Goal: Transaction & Acquisition: Purchase product/service

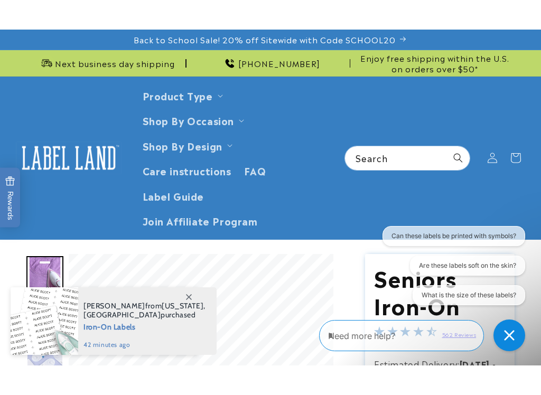
scroll to position [173, 0]
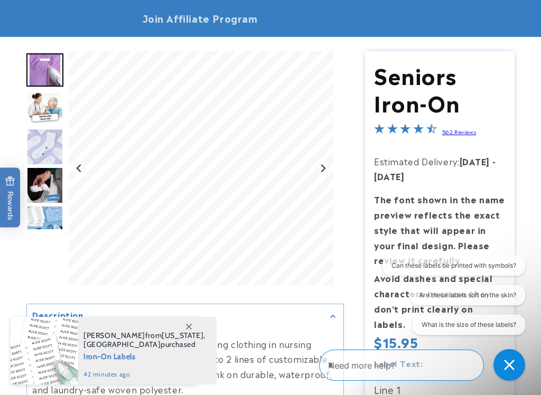
click at [504, 271] on button "Can these labels be printed with symbols?" at bounding box center [453, 266] width 143 height 20
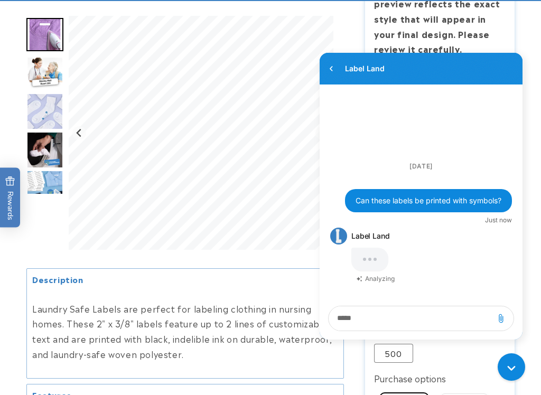
scroll to position [0, 0]
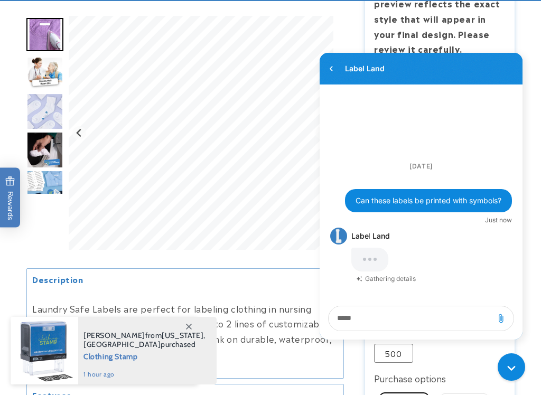
click at [534, 12] on div at bounding box center [270, 225] width 541 height 771
click at [524, 18] on div at bounding box center [270, 225] width 541 height 771
click at [530, 15] on div at bounding box center [270, 225] width 541 height 771
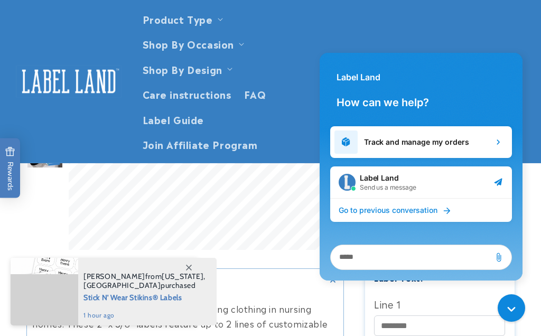
scroll to position [63, 0]
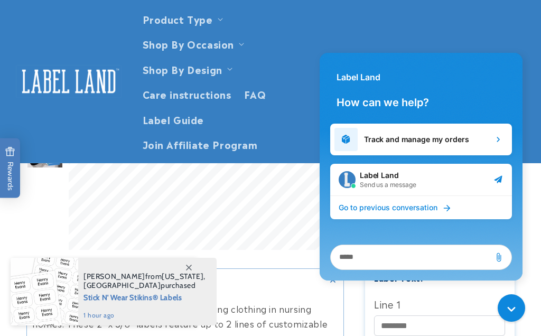
click at [193, 274] on span at bounding box center [188, 267] width 19 height 19
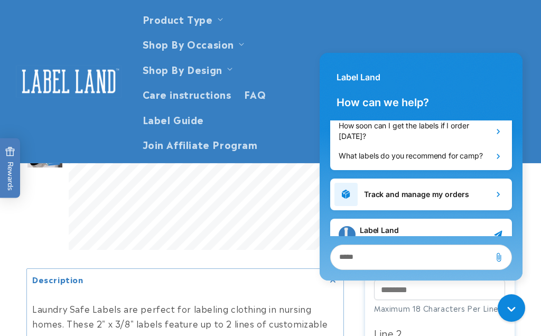
scroll to position [294, 0]
click at [509, 65] on div "Label Land" at bounding box center [421, 71] width 203 height 38
click at [502, 17] on header "Product Type Product Type Clothing Labels Clothing Stamps Logo Decals Multi-Use…" at bounding box center [270, 81] width 541 height 163
click at [497, 23] on header "Product Type Product Type Clothing Labels Clothing Stamps Logo Decals Multi-Use…" at bounding box center [270, 81] width 541 height 163
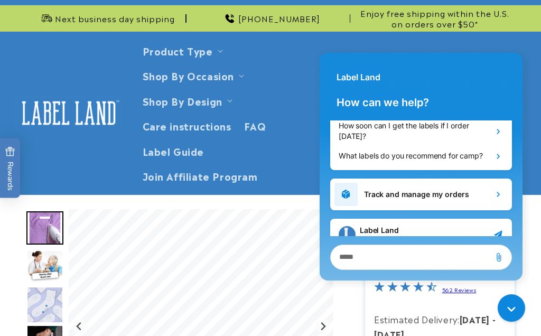
scroll to position [0, 0]
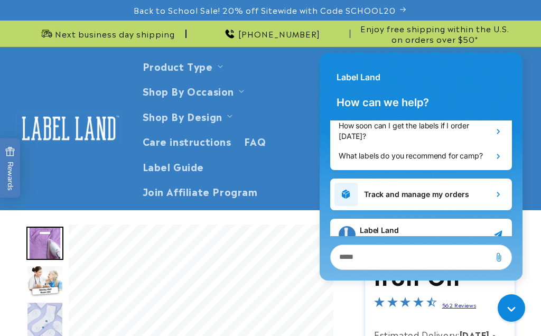
click at [487, 93] on h2 "How can we help?" at bounding box center [421, 106] width 203 height 30
click at [487, 87] on div "Label Land" at bounding box center [421, 72] width 203 height 38
click at [369, 259] on textarea "live chat message input" at bounding box center [410, 257] width 151 height 24
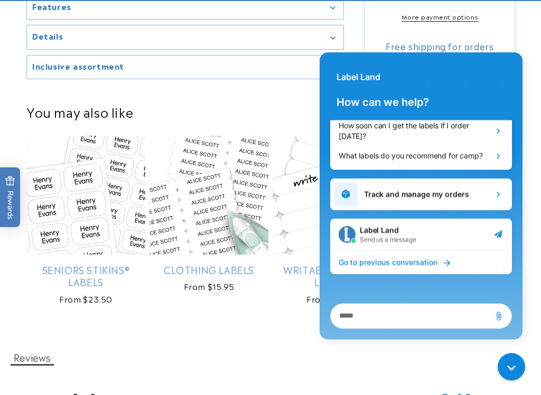
scroll to position [917, 0]
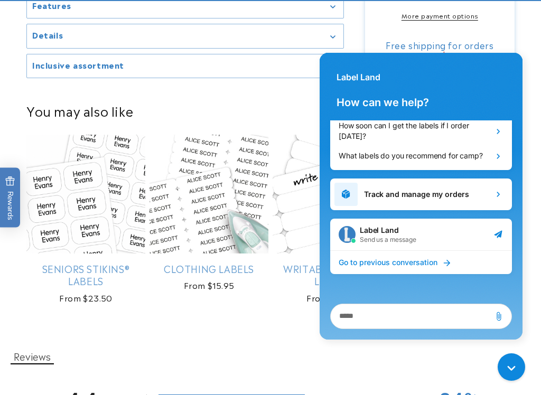
click at [511, 335] on icon "Gorgias live chat" at bounding box center [513, 369] width 11 height 11
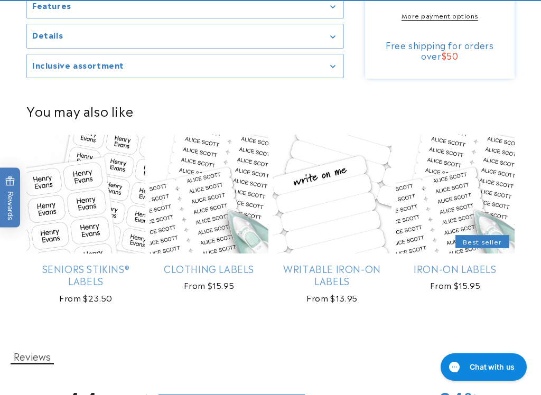
click at [461, 262] on link "Iron-On Labels" at bounding box center [455, 268] width 119 height 12
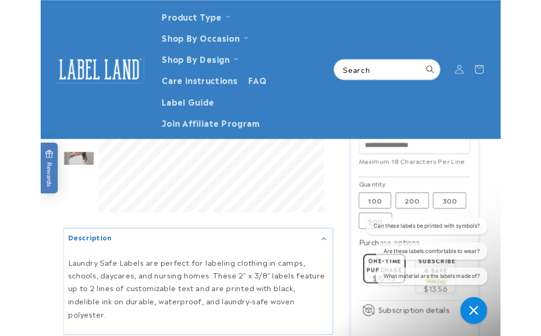
scroll to position [459, 0]
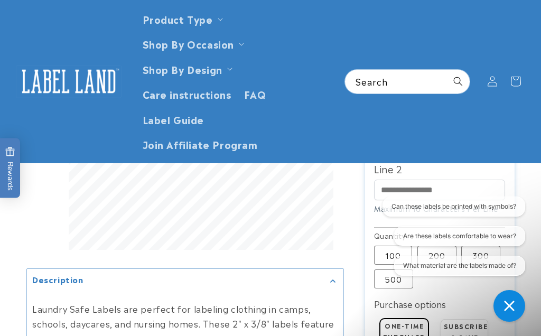
click at [351, 223] on div "Iron-On Labels Iron-On Labels 2801 Reviews Estimated Delivery: [DATE] - [DATE] …" at bounding box center [429, 151] width 171 height 771
click at [353, 221] on div "Iron-On Labels Iron-On Labels 2801 Reviews Estimated Delivery: [DATE] - [DATE] …" at bounding box center [429, 151] width 171 height 771
click at [500, 124] on header "Product Type Product Type Clothing Labels Clothing Stamps Logo Decals Multi-Use…" at bounding box center [270, 81] width 541 height 163
click at [511, 14] on header "Product Type Product Type Clothing Labels Clothing Stamps Logo Decals Multi-Use…" at bounding box center [270, 81] width 541 height 163
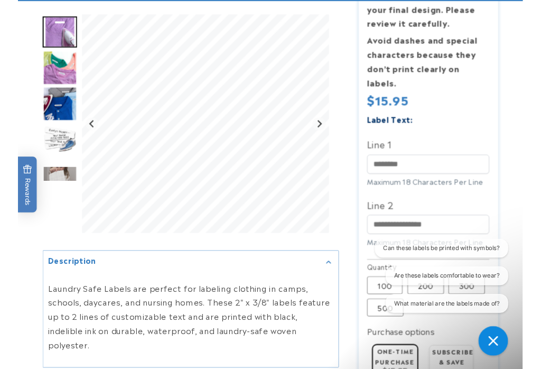
scroll to position [410, 0]
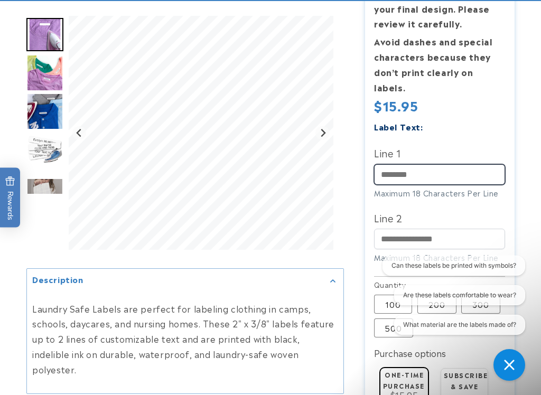
click at [400, 164] on input "Line 1" at bounding box center [439, 174] width 131 height 21
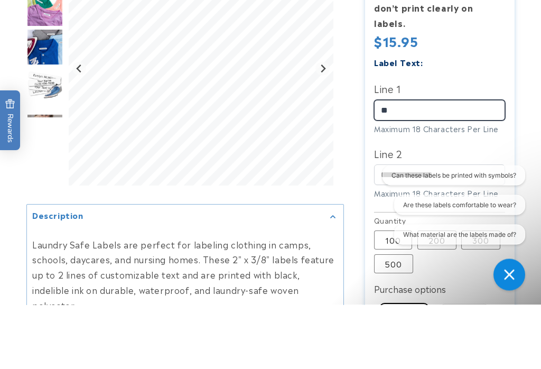
type input "*"
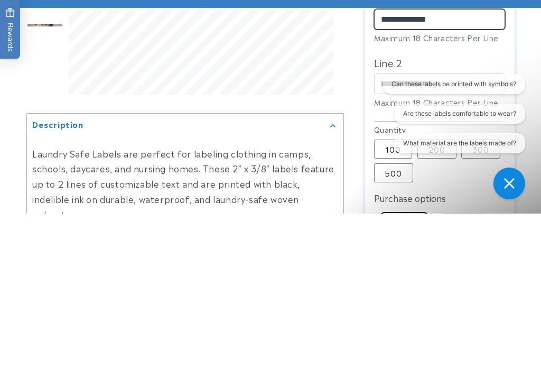
type input "**********"
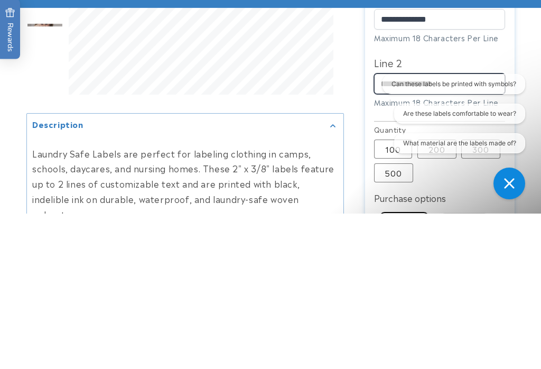
click at [412, 229] on input "Line 2" at bounding box center [439, 239] width 131 height 21
click at [434, 229] on input "Line 2" at bounding box center [439, 239] width 131 height 21
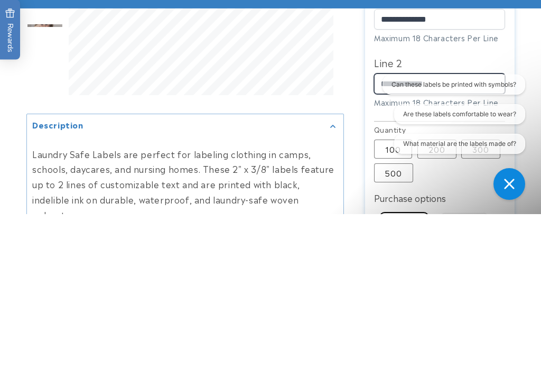
click at [415, 228] on input "**********" at bounding box center [439, 238] width 131 height 21
click at [416, 228] on input "**********" at bounding box center [439, 238] width 131 height 21
click at [470, 228] on input "**********" at bounding box center [439, 238] width 131 height 21
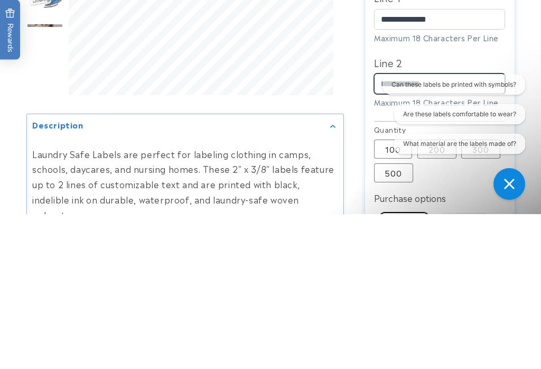
scroll to position [448, 0]
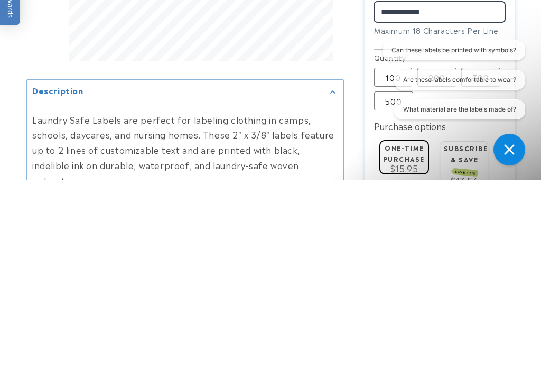
type input "**********"
click at [343, 53] on div "Gallery Viewer" at bounding box center [184, 135] width 317 height 239
click at [339, 52] on div "Gallery Viewer" at bounding box center [184, 135] width 317 height 239
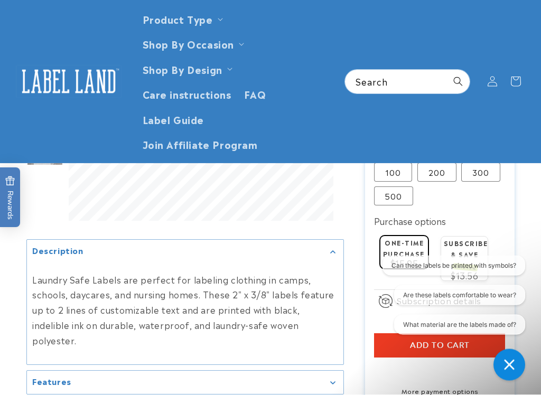
scroll to position [538, 0]
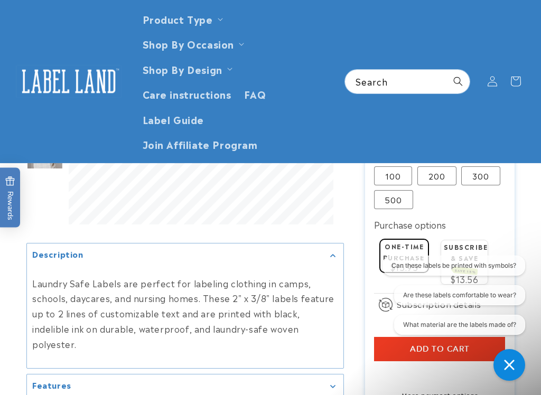
click at [328, 69] on ul "Product Type Clothing Labels Clothing Stamps Logo Decals Multi-Use Labels Senio…" at bounding box center [235, 81] width 198 height 150
click at [334, 259] on div "Description" at bounding box center [185, 255] width 306 height 8
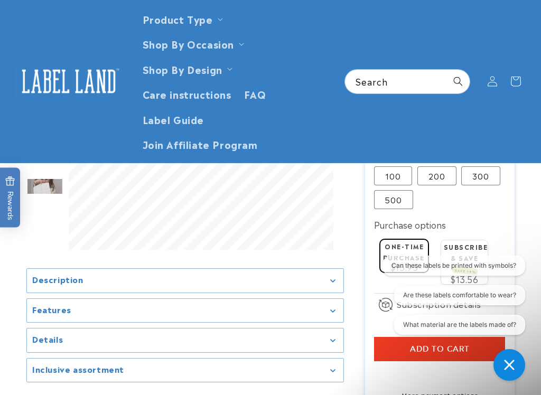
click at [338, 286] on summary "Description" at bounding box center [185, 281] width 316 height 24
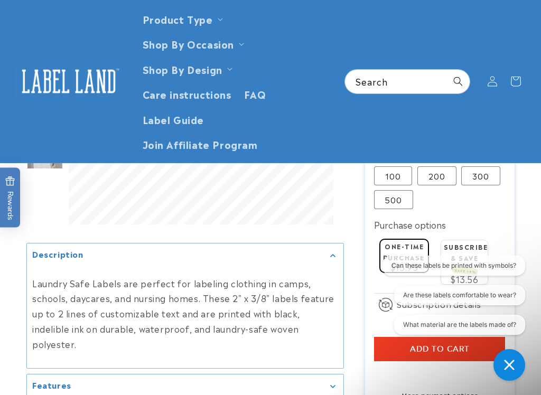
click at [346, 238] on div "Iron-On Labels Iron-On Labels 2801 Reviews Estimated Delivery: [DATE] - [DATE] …" at bounding box center [429, 71] width 171 height 771
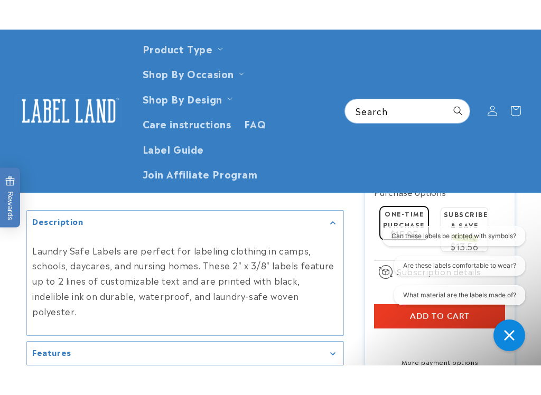
scroll to position [509, 0]
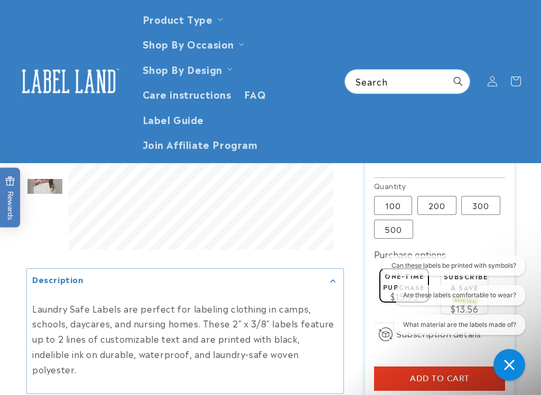
click at [445, 196] on label "200 Variant sold out or unavailable" at bounding box center [436, 205] width 39 height 19
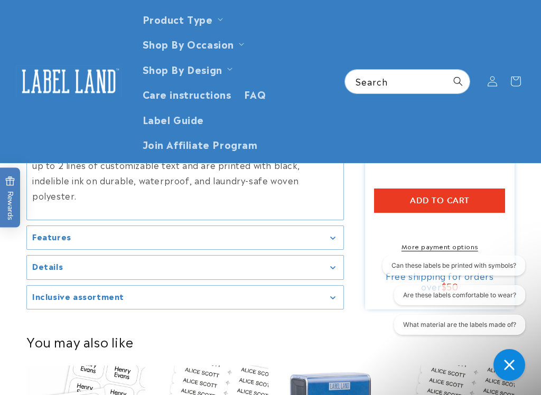
scroll to position [688, 0]
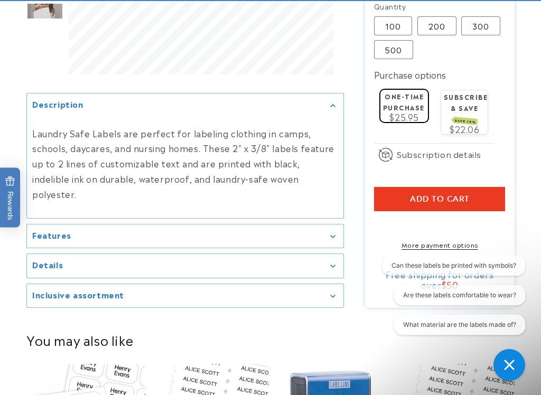
click at [474, 187] on button "Add to cart" at bounding box center [439, 199] width 131 height 24
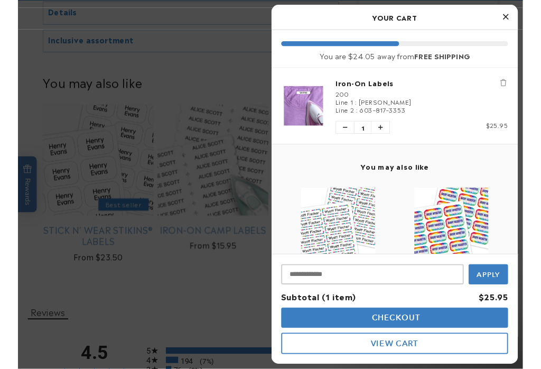
scroll to position [970, 0]
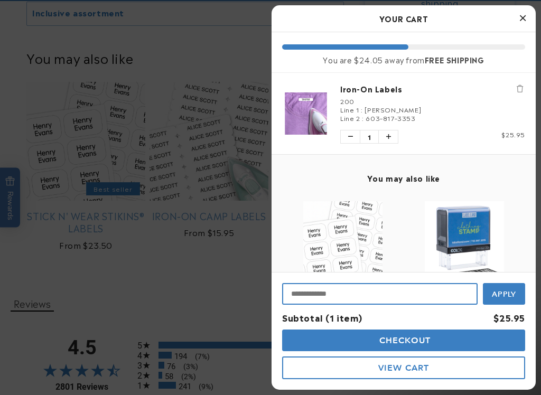
click at [409, 293] on input "Input Discount" at bounding box center [379, 294] width 195 height 22
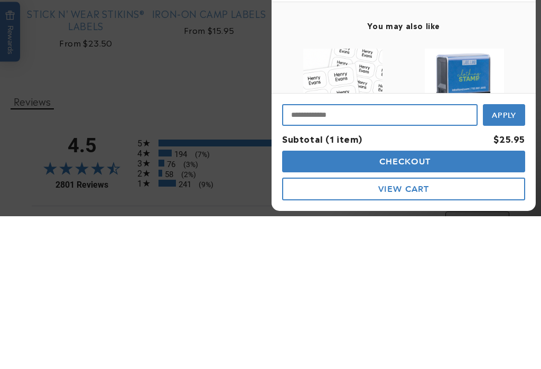
scroll to position [1020, 0]
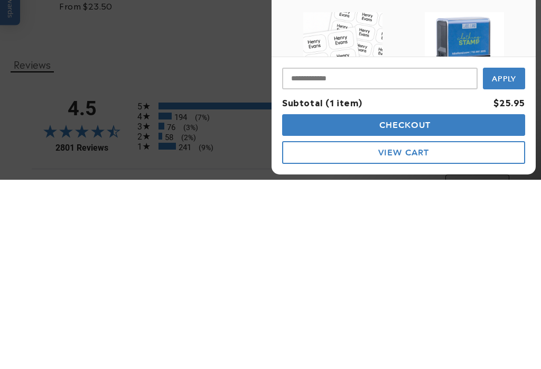
click at [442, 303] on button "Checkout" at bounding box center [403, 314] width 243 height 22
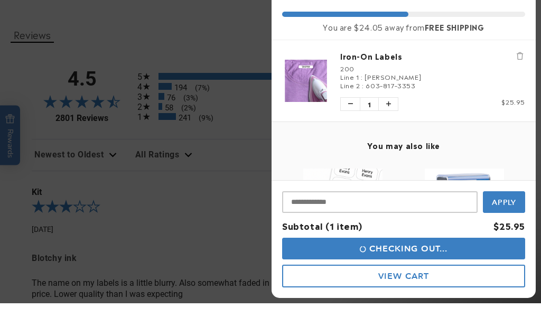
scroll to position [1239, 0]
